Goal: Task Accomplishment & Management: Manage account settings

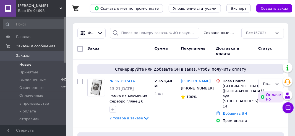
click at [27, 63] on span "Новые" at bounding box center [25, 64] width 12 height 5
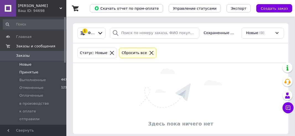
click at [26, 70] on span "Принятые" at bounding box center [28, 72] width 19 height 5
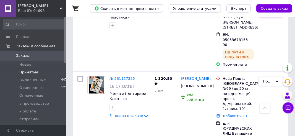
scroll to position [437, 0]
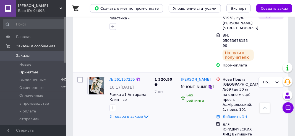
click at [114, 77] on link "№ 361157235" at bounding box center [121, 79] width 25 height 4
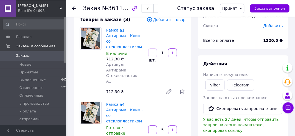
scroll to position [29, 0]
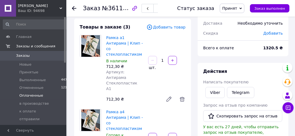
click at [25, 97] on span "Оплаченные" at bounding box center [31, 95] width 24 height 5
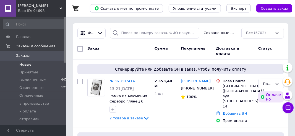
click at [26, 66] on span "Новые" at bounding box center [25, 64] width 12 height 5
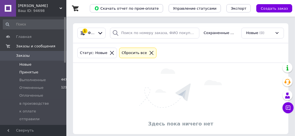
click at [25, 72] on span "Принятые" at bounding box center [28, 72] width 19 height 5
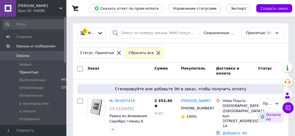
scroll to position [29, 0]
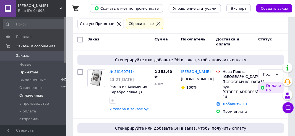
click at [27, 97] on span "Оплаченные" at bounding box center [31, 95] width 24 height 5
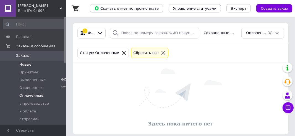
click at [22, 65] on span "Новые" at bounding box center [25, 64] width 12 height 5
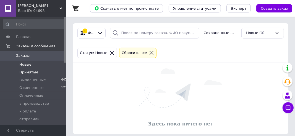
click at [23, 71] on span "Принятые" at bounding box center [28, 72] width 19 height 5
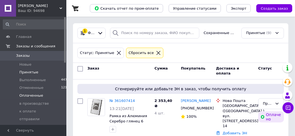
click at [26, 94] on span "Оплаченные" at bounding box center [31, 95] width 24 height 5
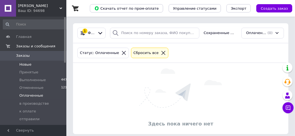
click at [24, 66] on span "Новые" at bounding box center [25, 64] width 12 height 5
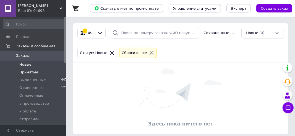
click at [24, 72] on span "Принятые" at bounding box center [28, 72] width 19 height 5
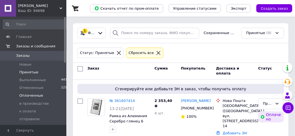
click at [24, 96] on span "Оплаченные" at bounding box center [31, 95] width 24 height 5
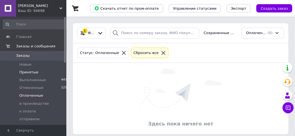
click at [25, 73] on span "Принятые" at bounding box center [28, 72] width 19 height 5
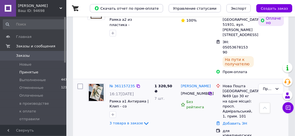
scroll to position [438, 0]
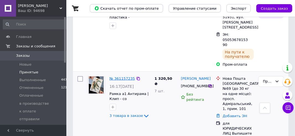
click at [118, 76] on link "№ 361157235" at bounding box center [121, 78] width 25 height 4
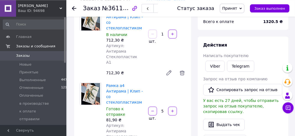
scroll to position [29, 0]
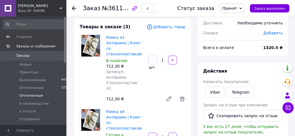
click at [29, 97] on span "Оплаченные" at bounding box center [31, 95] width 24 height 5
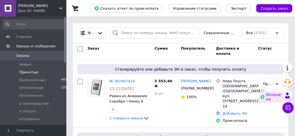
click at [30, 72] on span "Принятые" at bounding box center [28, 72] width 19 height 5
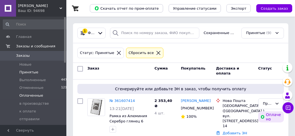
click at [25, 95] on span "Оплаченные" at bounding box center [31, 95] width 24 height 5
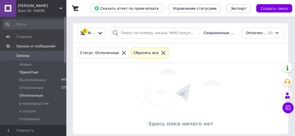
drag, startPoint x: 28, startPoint y: 72, endPoint x: 30, endPoint y: 73, distance: 3.1
click at [28, 72] on span "Принятые" at bounding box center [28, 72] width 19 height 5
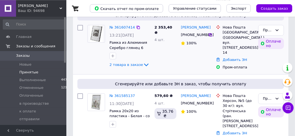
scroll to position [87, 0]
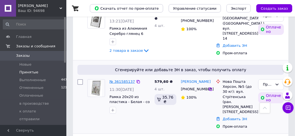
click at [117, 79] on link "№ 361585137" at bounding box center [121, 81] width 25 height 4
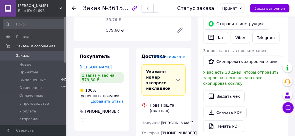
scroll to position [308, 0]
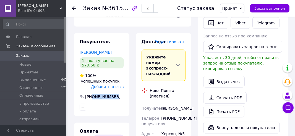
drag, startPoint x: 92, startPoint y: 76, endPoint x: 121, endPoint y: 76, distance: 28.7
click at [121, 94] on div "[PHONE_NUMBER]" at bounding box center [101, 97] width 45 height 6
copy div "0508485255"
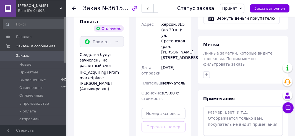
scroll to position [425, 0]
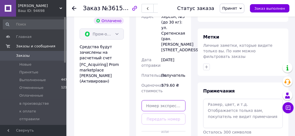
click at [151, 100] on input "text" at bounding box center [163, 105] width 44 height 11
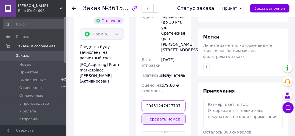
type input "20451247427707"
click at [153, 113] on button "Передать номер" at bounding box center [163, 118] width 44 height 11
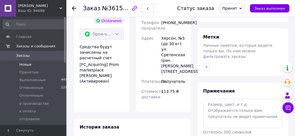
click at [25, 65] on span "Новые" at bounding box center [25, 64] width 12 height 5
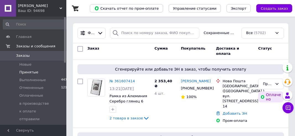
click at [25, 72] on span "Принятые" at bounding box center [28, 72] width 19 height 5
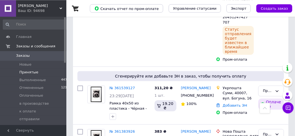
scroll to position [204, 0]
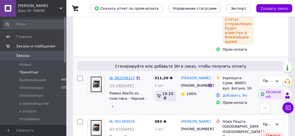
click at [119, 76] on link "№ 361539127" at bounding box center [121, 78] width 25 height 4
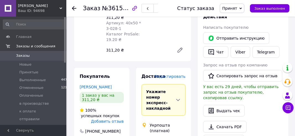
scroll to position [308, 0]
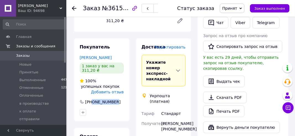
drag, startPoint x: 92, startPoint y: 75, endPoint x: 119, endPoint y: 75, distance: 26.5
click at [119, 99] on div "[PHONE_NUMBER]" at bounding box center [101, 102] width 45 height 6
copy div "0664308171"
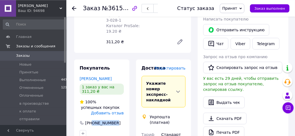
scroll to position [279, 0]
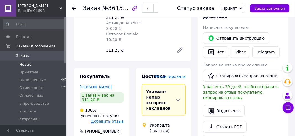
click at [27, 64] on span "Новые" at bounding box center [25, 64] width 12 height 5
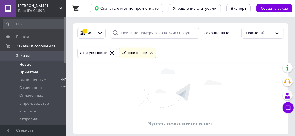
click at [25, 72] on span "Принятые" at bounding box center [28, 72] width 19 height 5
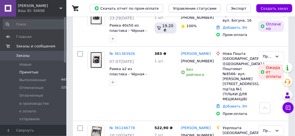
scroll to position [233, 0]
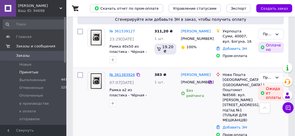
click at [117, 72] on link "№ 361383926" at bounding box center [121, 74] width 25 height 4
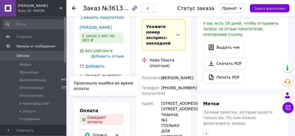
scroll to position [146, 0]
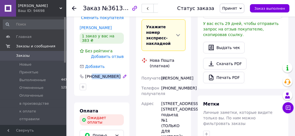
drag, startPoint x: 92, startPoint y: 61, endPoint x: 113, endPoint y: 62, distance: 21.0
click at [113, 73] on div "[PHONE_NUMBER]" at bounding box center [103, 76] width 49 height 6
copy div "0964820416"
click at [244, 9] on span "Принят" at bounding box center [232, 8] width 25 height 9
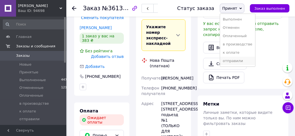
click at [235, 62] on li "отправили" at bounding box center [237, 61] width 35 height 8
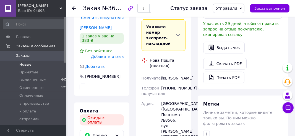
click at [24, 64] on span "Новые" at bounding box center [25, 64] width 12 height 5
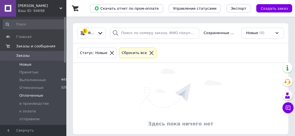
click at [29, 97] on span "Оплаченные" at bounding box center [31, 95] width 24 height 5
click at [24, 65] on span "Новые" at bounding box center [25, 64] width 12 height 5
click at [24, 73] on span "Принятые" at bounding box center [28, 72] width 19 height 5
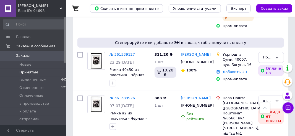
scroll to position [204, 0]
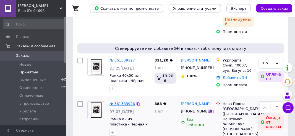
click at [118, 101] on link "№ 361383926" at bounding box center [121, 103] width 25 height 4
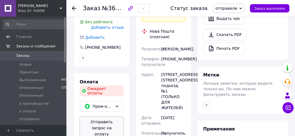
scroll to position [146, 0]
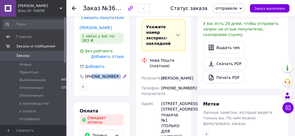
drag, startPoint x: 92, startPoint y: 61, endPoint x: 112, endPoint y: 61, distance: 19.9
click at [112, 73] on div "[PHONE_NUMBER]" at bounding box center [102, 76] width 36 height 6
copy div "0964820416"
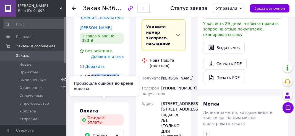
scroll to position [58, 0]
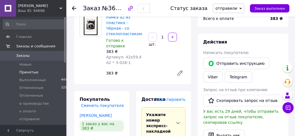
click at [24, 72] on span "Принятые" at bounding box center [28, 72] width 19 height 5
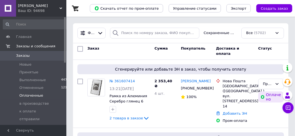
click at [29, 96] on span "Оплаченные" at bounding box center [31, 95] width 24 height 5
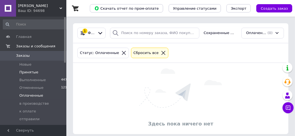
click at [30, 72] on span "Принятые" at bounding box center [28, 72] width 19 height 5
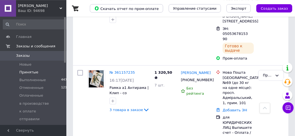
scroll to position [379, 0]
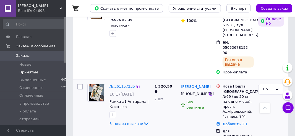
click at [119, 84] on link "№ 361157235" at bounding box center [121, 86] width 25 height 4
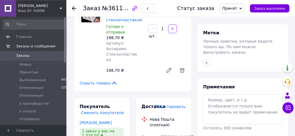
scroll to position [233, 0]
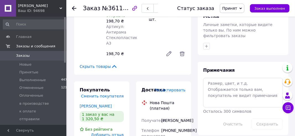
drag, startPoint x: 92, startPoint y: 93, endPoint x: 113, endPoint y: 93, distance: 20.7
copy div "0994365255"
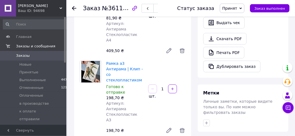
scroll to position [175, 0]
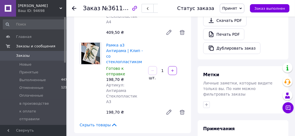
click at [242, 8] on icon at bounding box center [240, 8] width 2 height 2
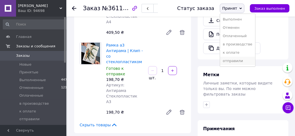
click at [234, 60] on li "отправили" at bounding box center [237, 61] width 35 height 8
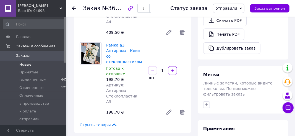
click at [21, 64] on span "Новые" at bounding box center [25, 64] width 12 height 5
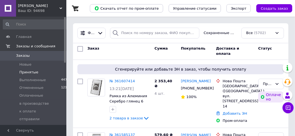
click at [22, 72] on span "Принятые" at bounding box center [28, 72] width 19 height 5
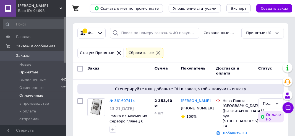
click at [24, 96] on span "Оплаченные" at bounding box center [31, 95] width 24 height 5
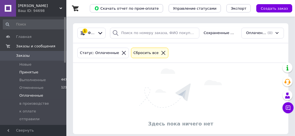
click at [25, 73] on span "Принятые" at bounding box center [28, 72] width 19 height 5
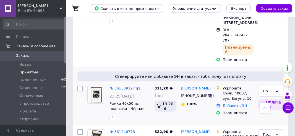
scroll to position [175, 0]
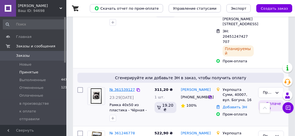
click at [118, 87] on link "№ 361539127" at bounding box center [121, 89] width 25 height 4
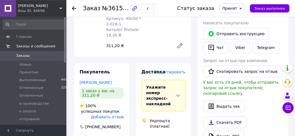
scroll to position [279, 0]
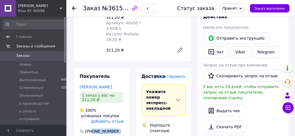
drag, startPoint x: 92, startPoint y: 104, endPoint x: 115, endPoint y: 105, distance: 22.6
click at [115, 128] on div "[PHONE_NUMBER]" at bounding box center [101, 131] width 45 height 6
copy div "0664308171"
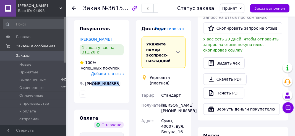
scroll to position [338, 0]
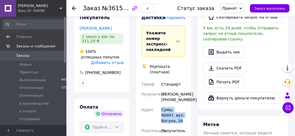
drag, startPoint x: 161, startPoint y: 81, endPoint x: 184, endPoint y: 92, distance: 25.4
click at [184, 104] on div "Сумы, 40007, вул. Богуна, 16" at bounding box center [173, 114] width 27 height 21
copy div "Сумы, 40007, вул. Богуна, 16"
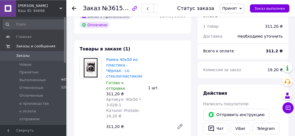
scroll to position [192, 0]
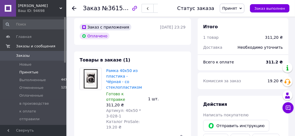
click at [28, 73] on span "Принятые" at bounding box center [28, 72] width 19 height 5
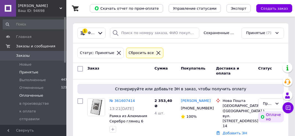
click at [26, 95] on span "Оплаченные" at bounding box center [31, 95] width 24 height 5
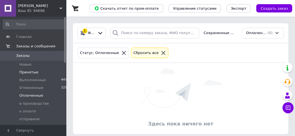
click at [27, 72] on span "Принятые" at bounding box center [28, 72] width 19 height 5
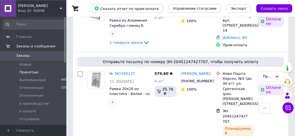
scroll to position [87, 0]
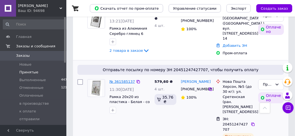
click at [121, 81] on link "№ 361585137" at bounding box center [121, 81] width 25 height 4
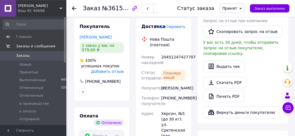
scroll to position [337, 0]
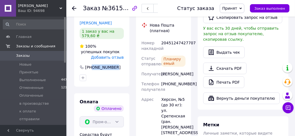
drag, startPoint x: 92, startPoint y: 47, endPoint x: 117, endPoint y: 47, distance: 24.3
click at [117, 64] on div "[PHONE_NUMBER]" at bounding box center [101, 67] width 45 height 6
copy div "0508485255"
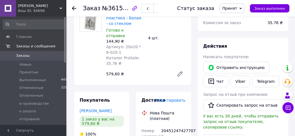
scroll to position [221, 0]
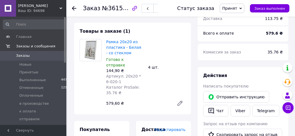
click at [36, 9] on div "Ваш ID: 94698" at bounding box center [42, 10] width 48 height 5
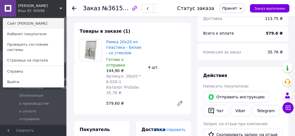
click at [23, 25] on link "Сайт [PERSON_NAME]" at bounding box center [33, 23] width 61 height 10
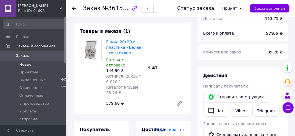
click at [28, 66] on span "Новые" at bounding box center [25, 64] width 12 height 5
